Goal: Task Accomplishment & Management: Manage account settings

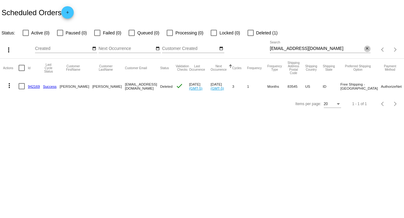
click at [366, 49] on mat-icon "close" at bounding box center [367, 48] width 4 height 5
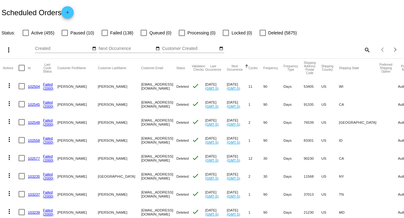
click at [363, 49] on mat-icon "search" at bounding box center [366, 50] width 7 height 10
click at [363, 49] on input "Search" at bounding box center [320, 48] width 101 height 5
paste input "jeanhamburg@comcast.net"
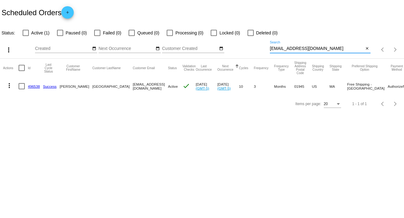
type input "jeanhamburg@comcast.net"
click at [9, 84] on mat-icon "more_vert" at bounding box center [9, 85] width 7 height 7
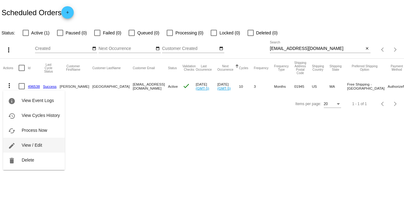
click at [46, 147] on button "edit View / Edit" at bounding box center [34, 145] width 62 height 15
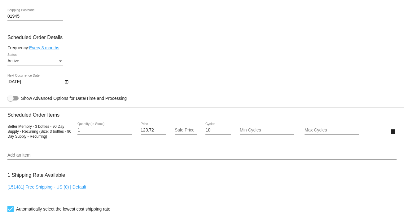
scroll to position [346, 0]
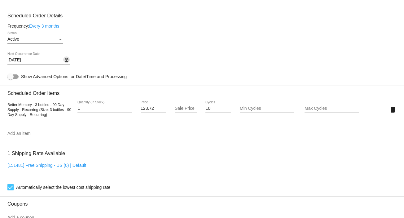
click at [65, 62] on icon "Open calendar" at bounding box center [66, 60] width 3 height 4
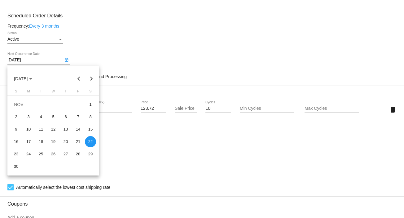
click at [78, 77] on button "Previous month" at bounding box center [79, 79] width 12 height 12
click at [29, 163] on div "29" at bounding box center [28, 166] width 11 height 11
type input "9/29/2025"
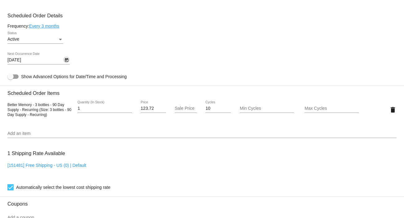
scroll to position [535, 0]
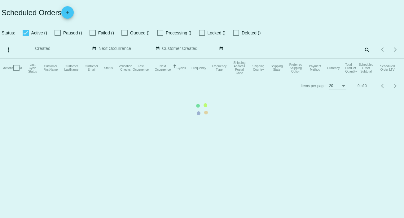
checkbox input "false"
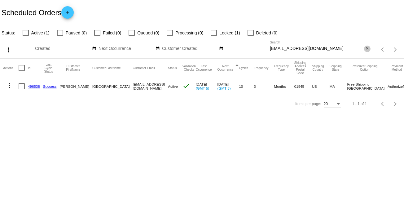
click at [368, 51] on mat-icon "close" at bounding box center [367, 48] width 4 height 5
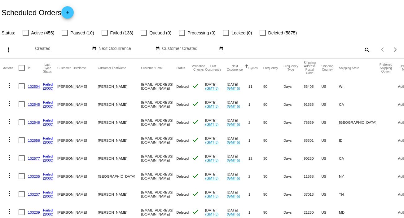
click at [365, 49] on mat-icon "search" at bounding box center [366, 50] width 7 height 10
click at [359, 48] on input "Search" at bounding box center [320, 48] width 101 height 5
paste input "[EMAIL_ADDRESS][DOMAIN_NAME]"
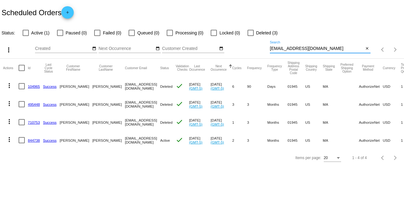
type input "[EMAIL_ADDRESS][DOMAIN_NAME]"
click at [10, 138] on mat-icon "more_vert" at bounding box center [9, 139] width 7 height 7
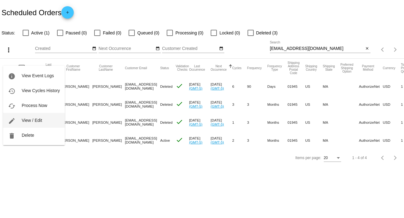
click at [37, 120] on span "View / Edit" at bounding box center [32, 120] width 20 height 5
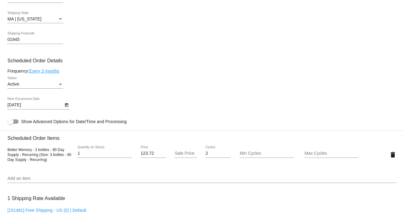
scroll to position [313, 0]
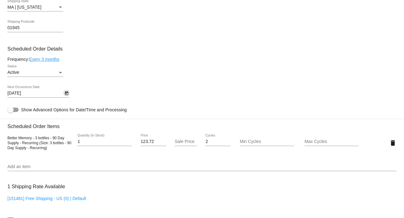
click at [66, 93] on icon "Open calendar" at bounding box center [66, 93] width 4 height 7
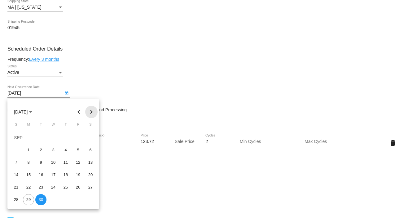
click at [92, 109] on button "Next month" at bounding box center [91, 112] width 12 height 12
click at [66, 185] on div "30" at bounding box center [65, 187] width 11 height 11
type input "10/30/2025"
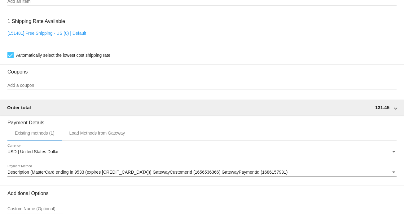
scroll to position [535, 0]
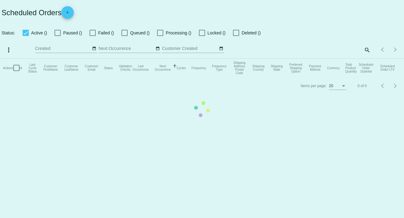
checkbox input "false"
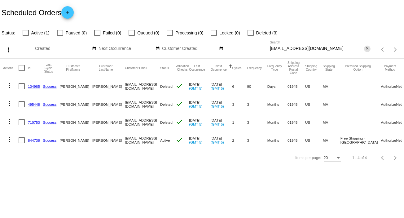
click at [368, 49] on mat-icon "close" at bounding box center [367, 48] width 4 height 5
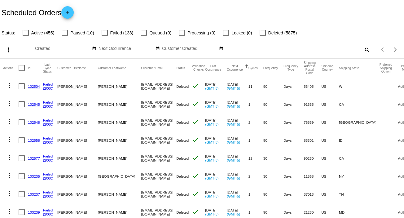
click at [363, 49] on mat-icon "search" at bounding box center [366, 50] width 7 height 10
click at [363, 49] on input "Search" at bounding box center [320, 48] width 101 height 5
paste input "[PERSON_NAME][EMAIL_ADDRESS][PERSON_NAME][DOMAIN_NAME]"
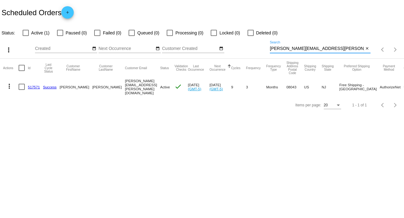
type input "[PERSON_NAME][EMAIL_ADDRESS][PERSON_NAME][DOMAIN_NAME]"
click at [9, 85] on mat-icon "more_vert" at bounding box center [9, 85] width 7 height 7
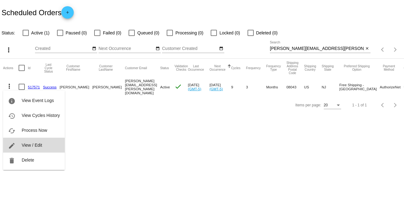
click at [41, 147] on span "View / Edit" at bounding box center [32, 145] width 20 height 5
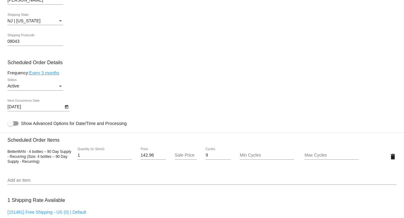
scroll to position [304, 0]
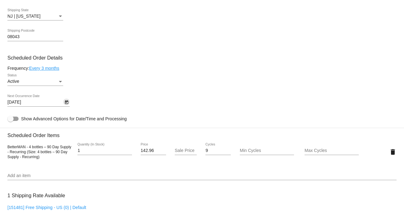
click at [66, 103] on icon "Open calendar" at bounding box center [66, 102] width 3 height 4
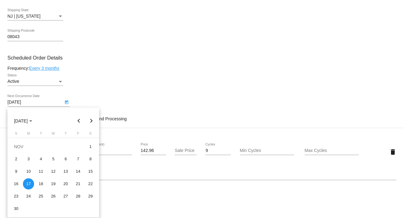
click at [91, 120] on button "Next month" at bounding box center [91, 121] width 12 height 12
click at [79, 118] on button "Previous month" at bounding box center [79, 121] width 12 height 12
click at [91, 119] on button "Next month" at bounding box center [91, 121] width 12 height 12
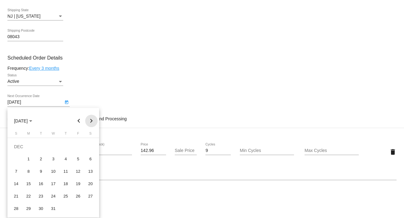
click at [91, 119] on button "Next month" at bounding box center [91, 121] width 12 height 12
click at [27, 171] on div "9" at bounding box center [28, 171] width 11 height 11
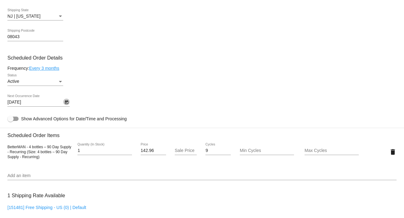
click at [67, 101] on icon "Open calendar" at bounding box center [66, 102] width 4 height 7
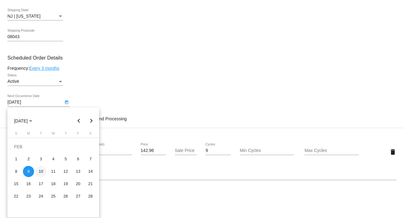
click at [40, 170] on div "10" at bounding box center [40, 171] width 11 height 11
type input "[DATE]"
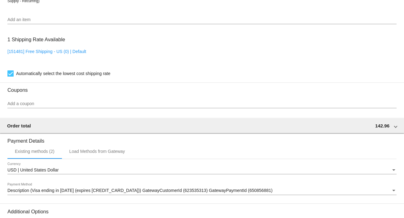
scroll to position [535, 0]
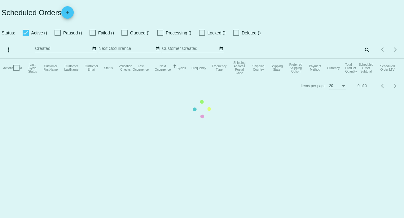
checkbox input "false"
